Goal: Navigation & Orientation: Go to known website

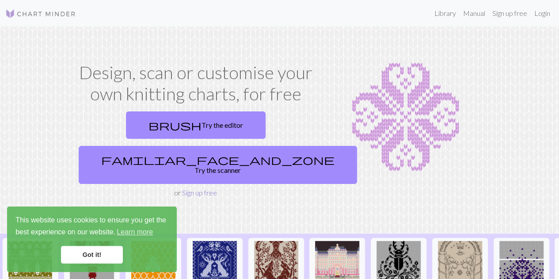
click at [189, 188] on link "Sign up free" at bounding box center [199, 192] width 35 height 8
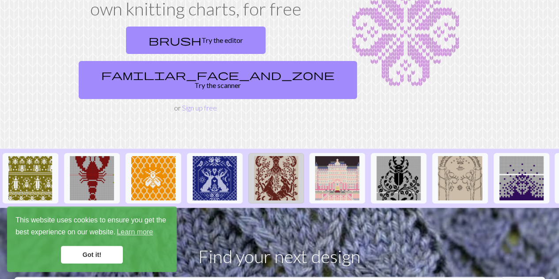
click at [272, 156] on img at bounding box center [276, 178] width 44 height 44
